Goal: Check status: Check status

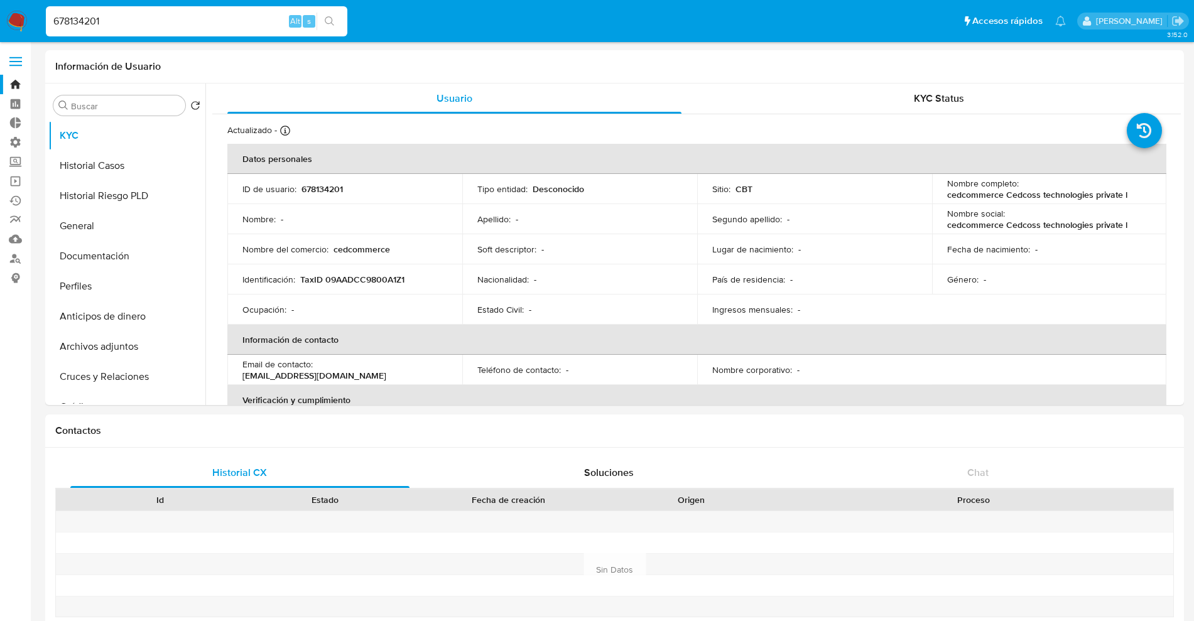
select select "10"
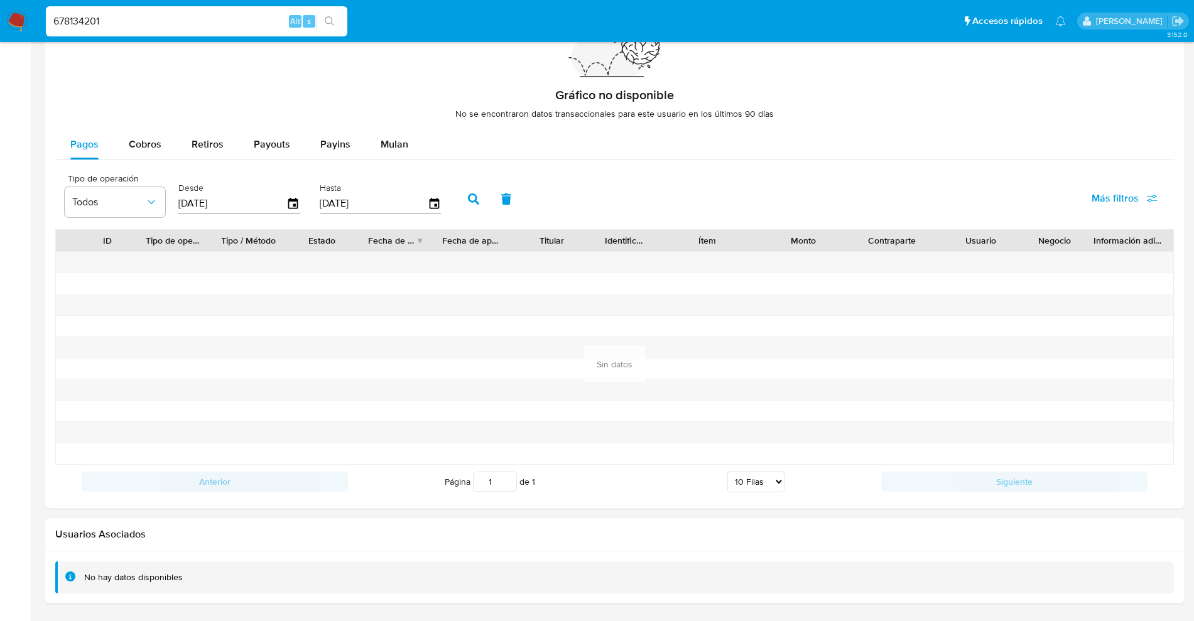
scroll to position [211, 0]
drag, startPoint x: 154, startPoint y: 19, endPoint x: 43, endPoint y: -9, distance: 114.0
paste input "Y1ttH04LvcNy9BaYMipWRBfZ"
type input "Y1ttH04LvcNy9BaYMipWRBfZ"
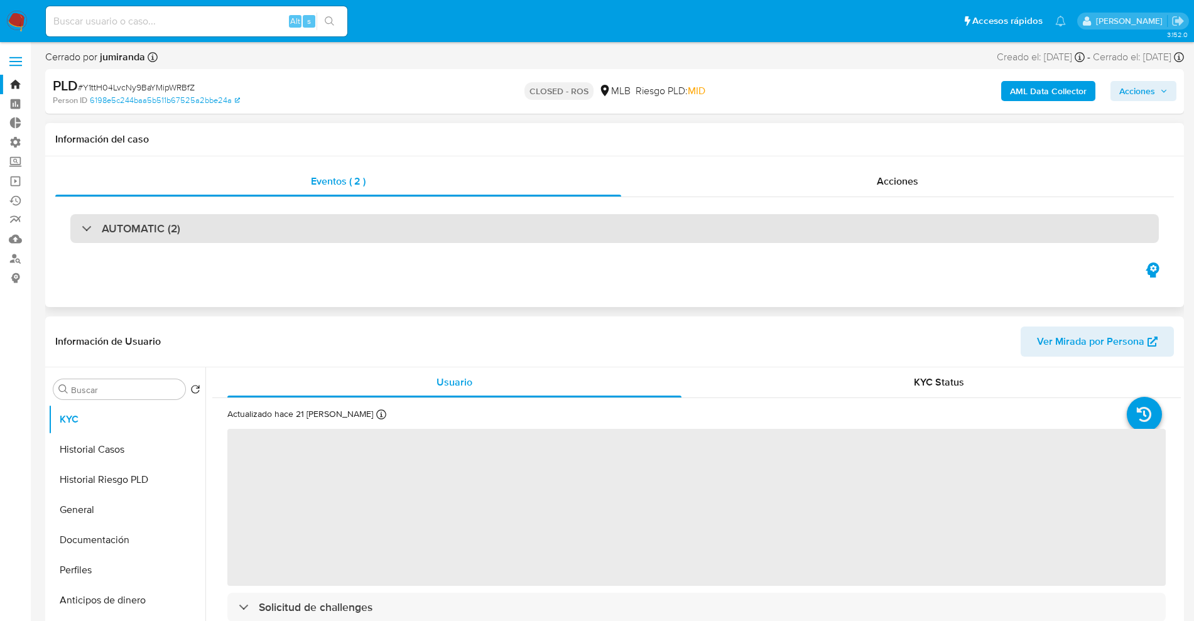
click at [278, 232] on div "AUTOMATIC (2)" at bounding box center [614, 228] width 1089 height 29
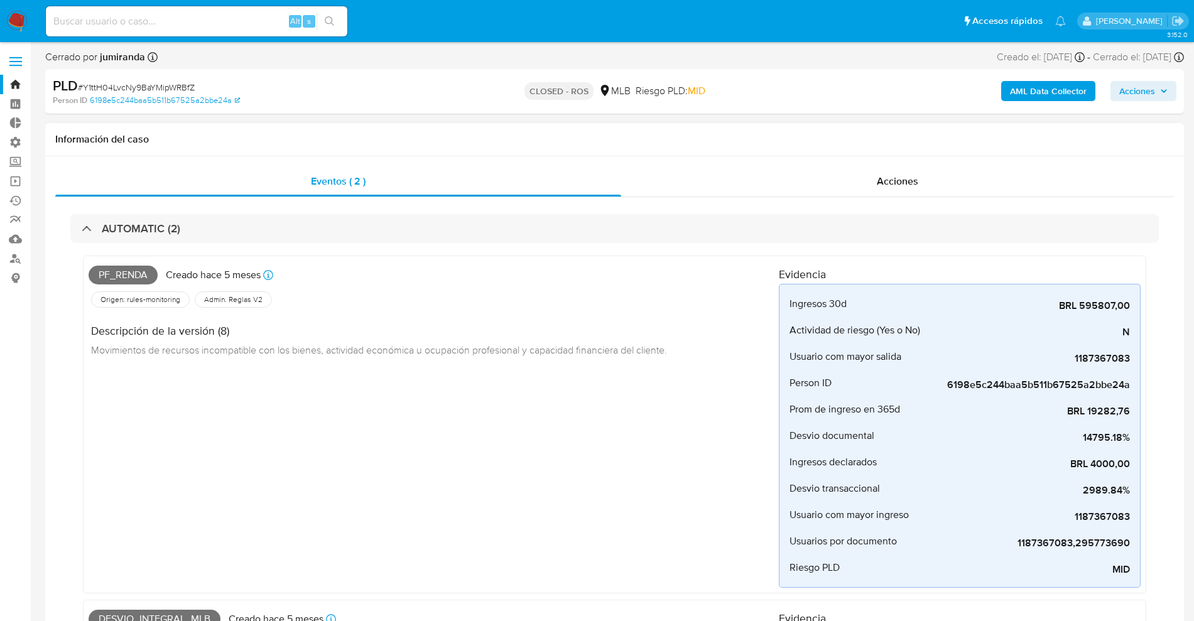
select select "10"
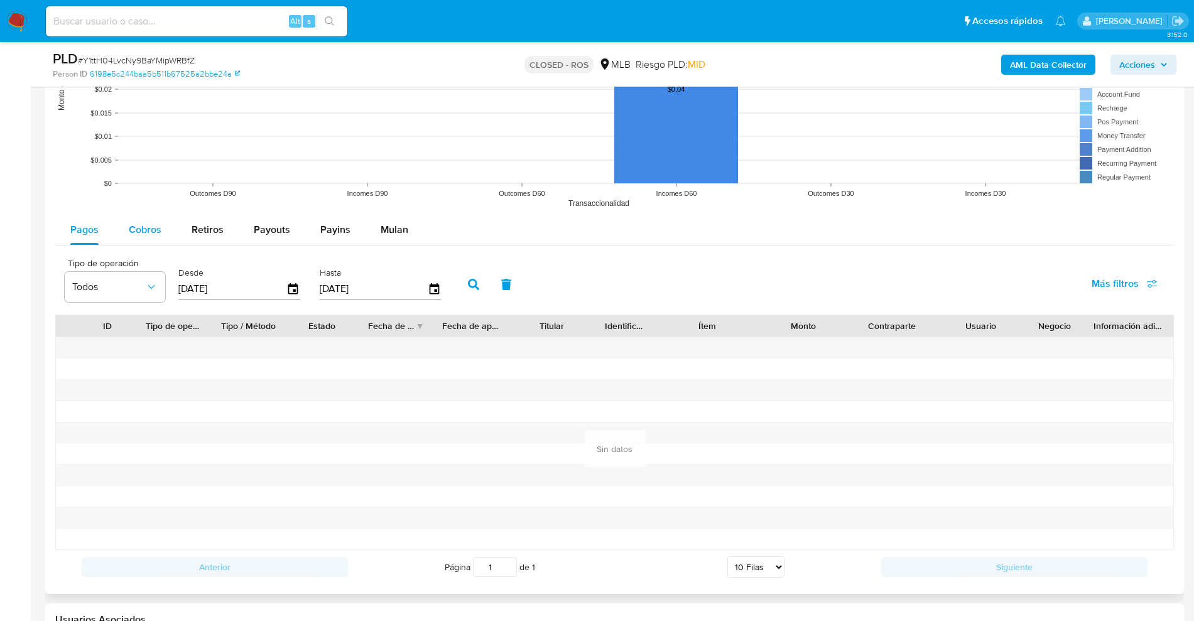
scroll to position [1963, 0]
click at [144, 225] on span "Cobros" at bounding box center [145, 228] width 33 height 14
select select "10"
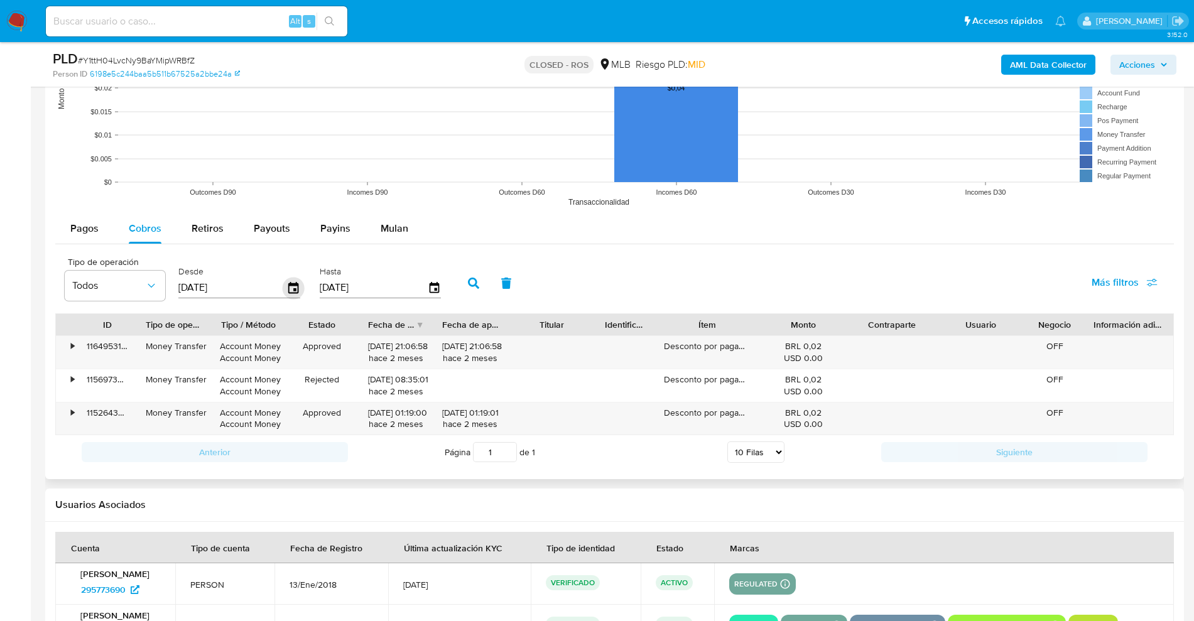
click at [298, 297] on icon "button" at bounding box center [294, 288] width 22 height 22
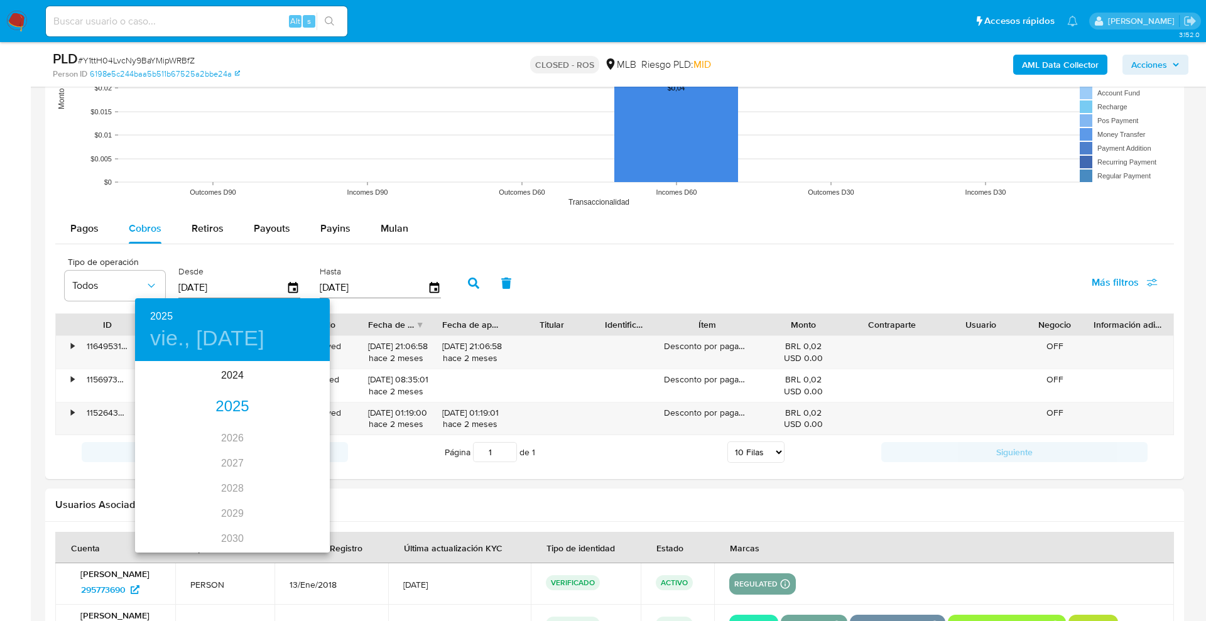
click at [229, 412] on div "2025" at bounding box center [232, 406] width 195 height 25
click at [221, 383] on div "feb." at bounding box center [232, 386] width 65 height 47
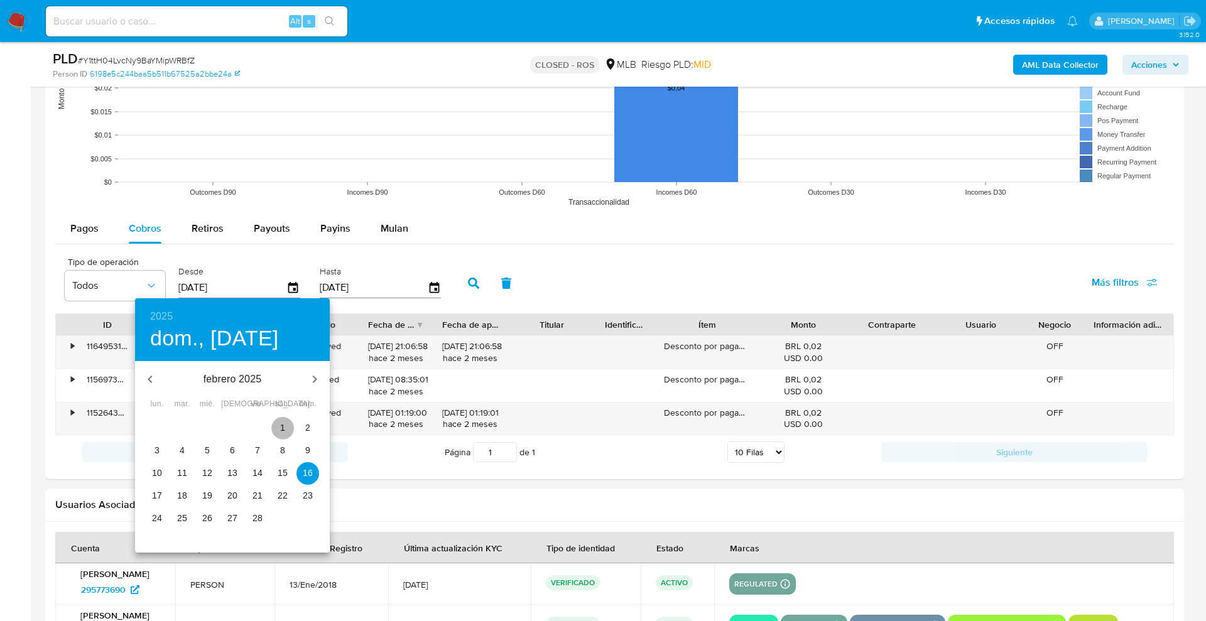
click at [283, 420] on button "1" at bounding box center [282, 428] width 23 height 23
type input "[DATE]"
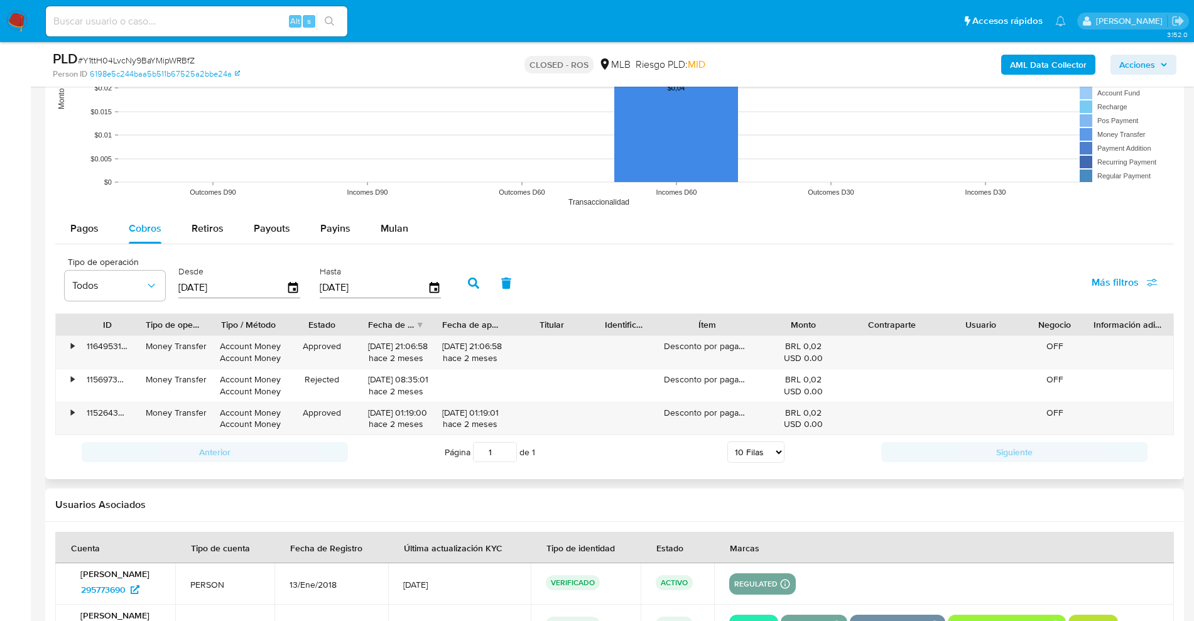
click at [443, 288] on div "Hasta [DATE]" at bounding box center [382, 282] width 131 height 50
click at [438, 287] on icon "button" at bounding box center [434, 288] width 22 height 22
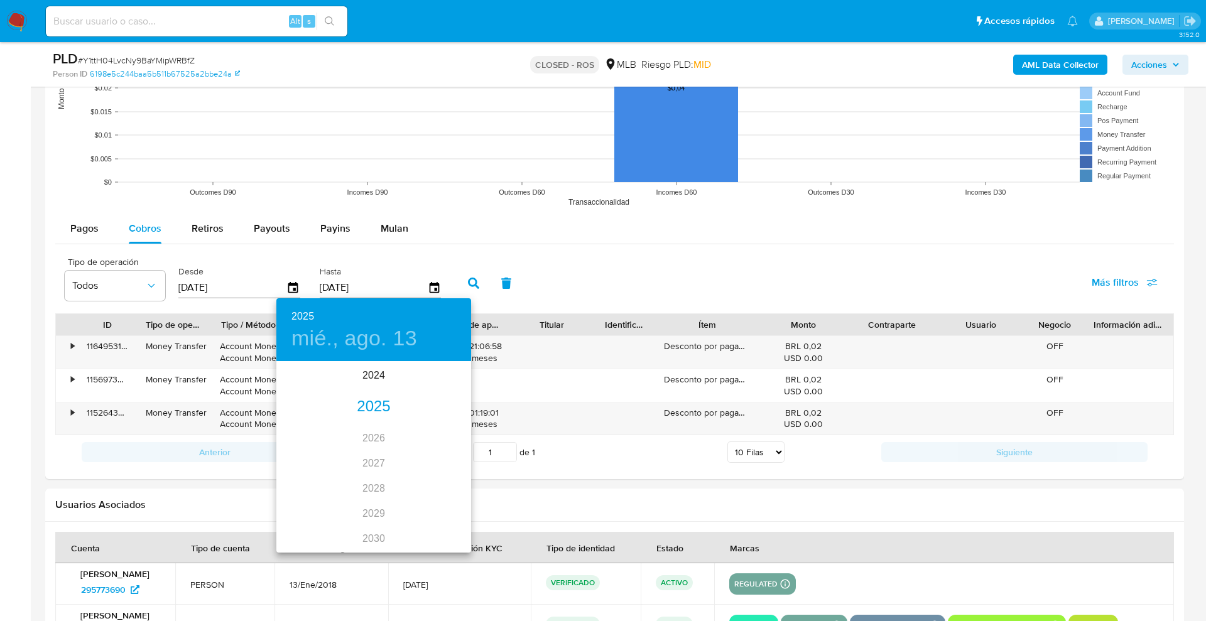
click at [361, 403] on div "2025" at bounding box center [373, 406] width 195 height 25
click at [374, 385] on div "feb." at bounding box center [373, 386] width 65 height 47
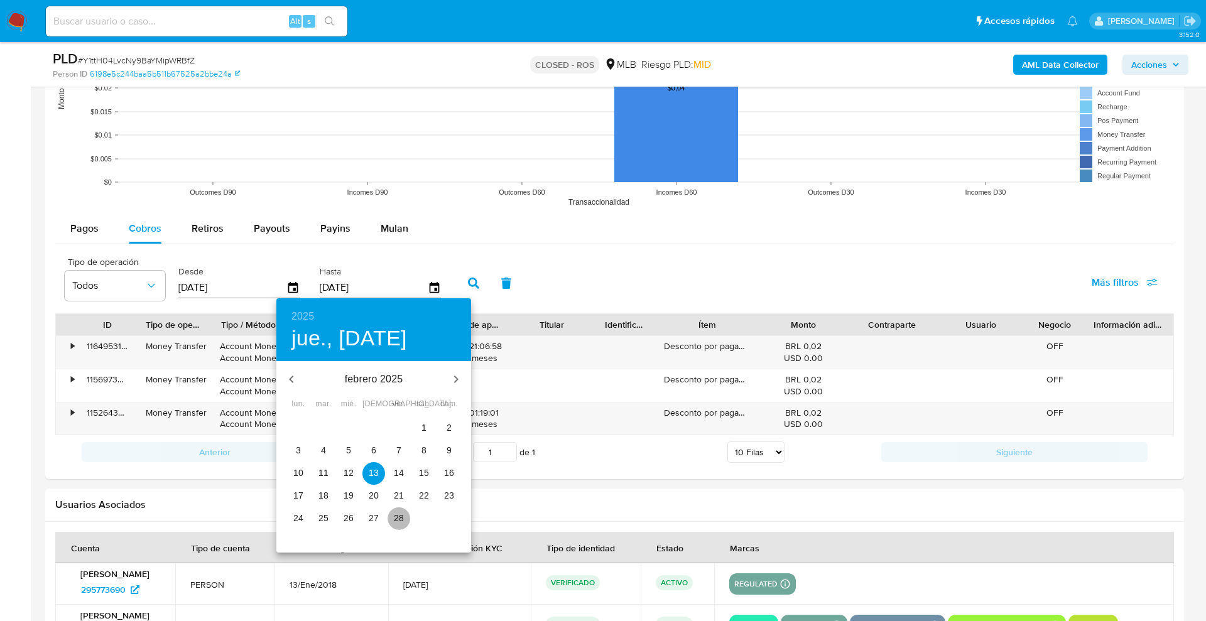
drag, startPoint x: 395, startPoint y: 515, endPoint x: 429, endPoint y: 435, distance: 87.3
click at [398, 513] on span "28" at bounding box center [399, 518] width 23 height 13
type input "[DATE]"
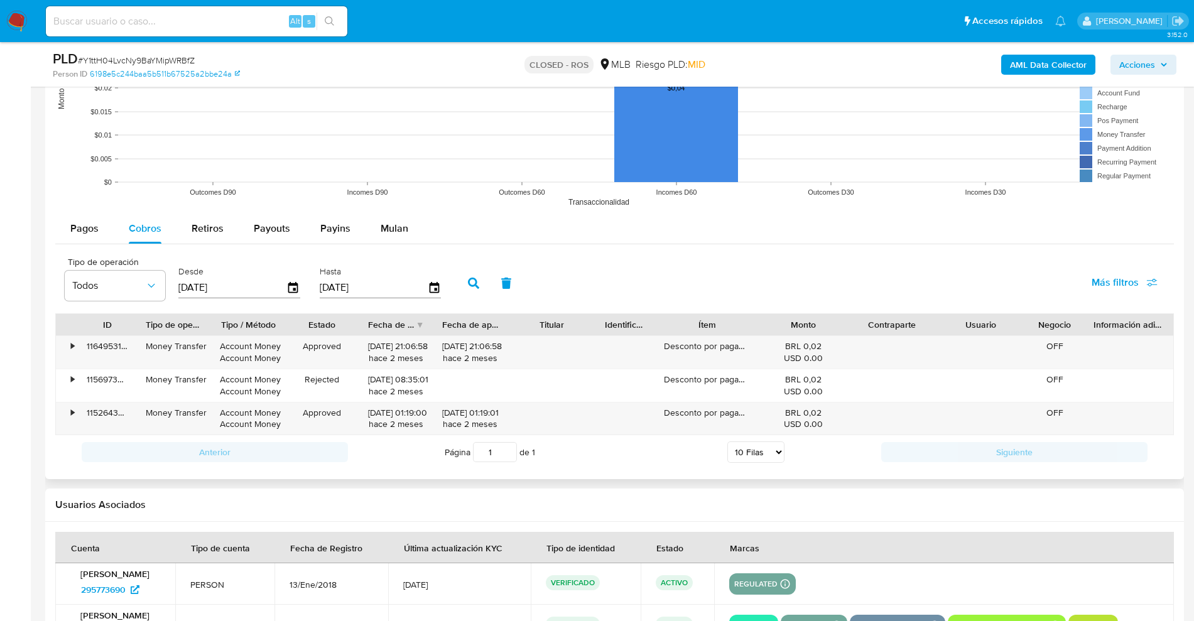
click at [482, 283] on button "button" at bounding box center [473, 283] width 33 height 30
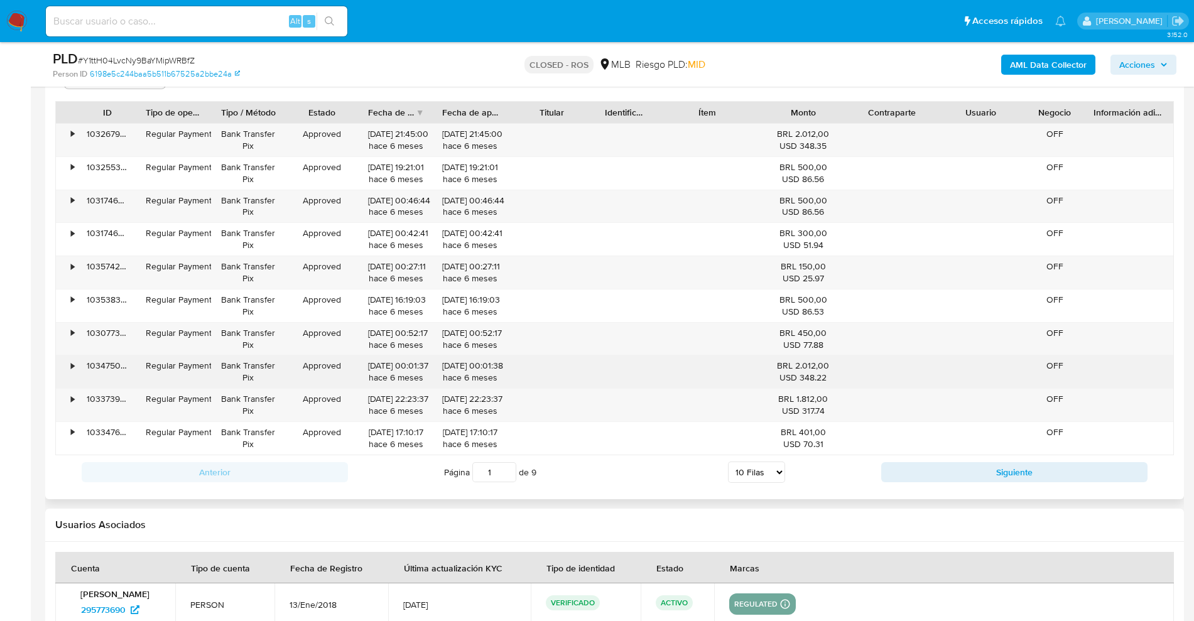
scroll to position [2131, 0]
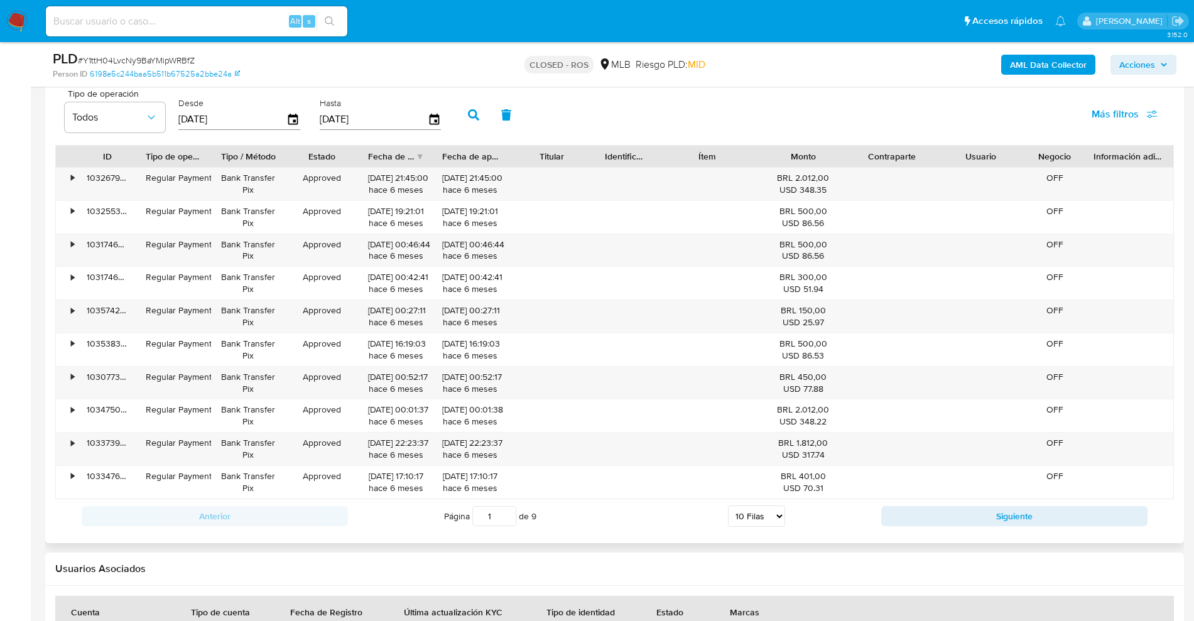
click at [766, 520] on select "5 Filas 10 Filas 20 Filas 25 Filas 50 Filas 100 Filas" at bounding box center [756, 516] width 57 height 21
select select "100"
click at [728, 506] on select "5 Filas 10 Filas 20 Filas 25 Filas 50 Filas 100 Filas" at bounding box center [756, 516] width 57 height 21
